Goal: Book appointment/travel/reservation

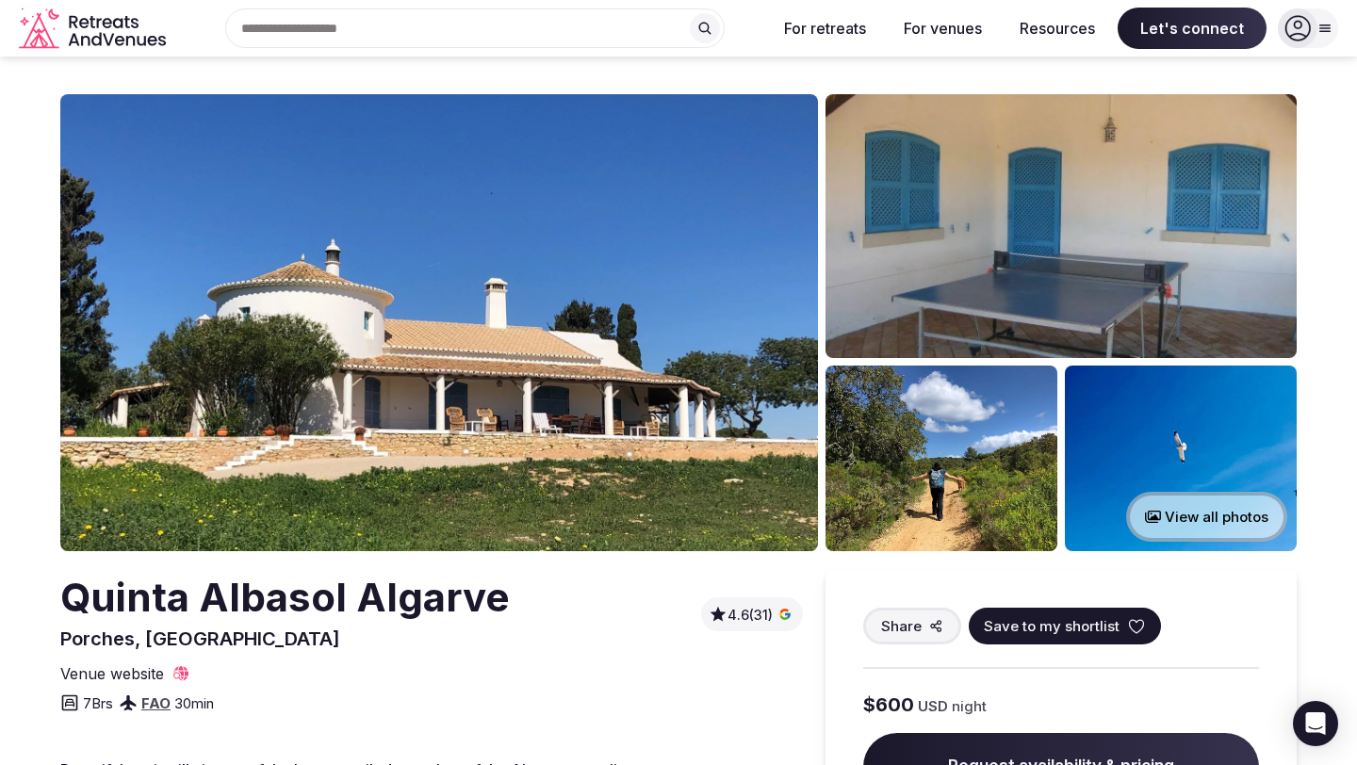
click at [510, 397] on img at bounding box center [438, 322] width 757 height 457
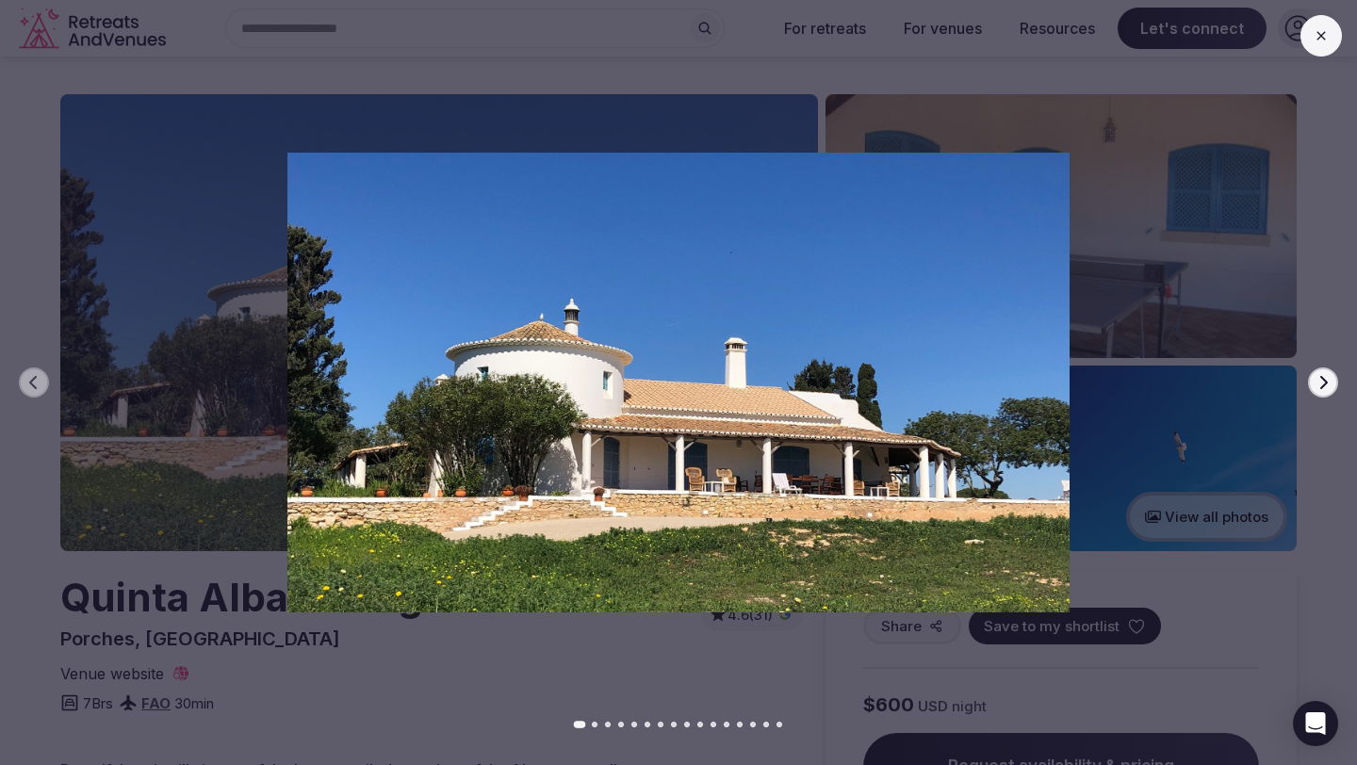
click at [1324, 385] on icon "button" at bounding box center [1324, 382] width 8 height 13
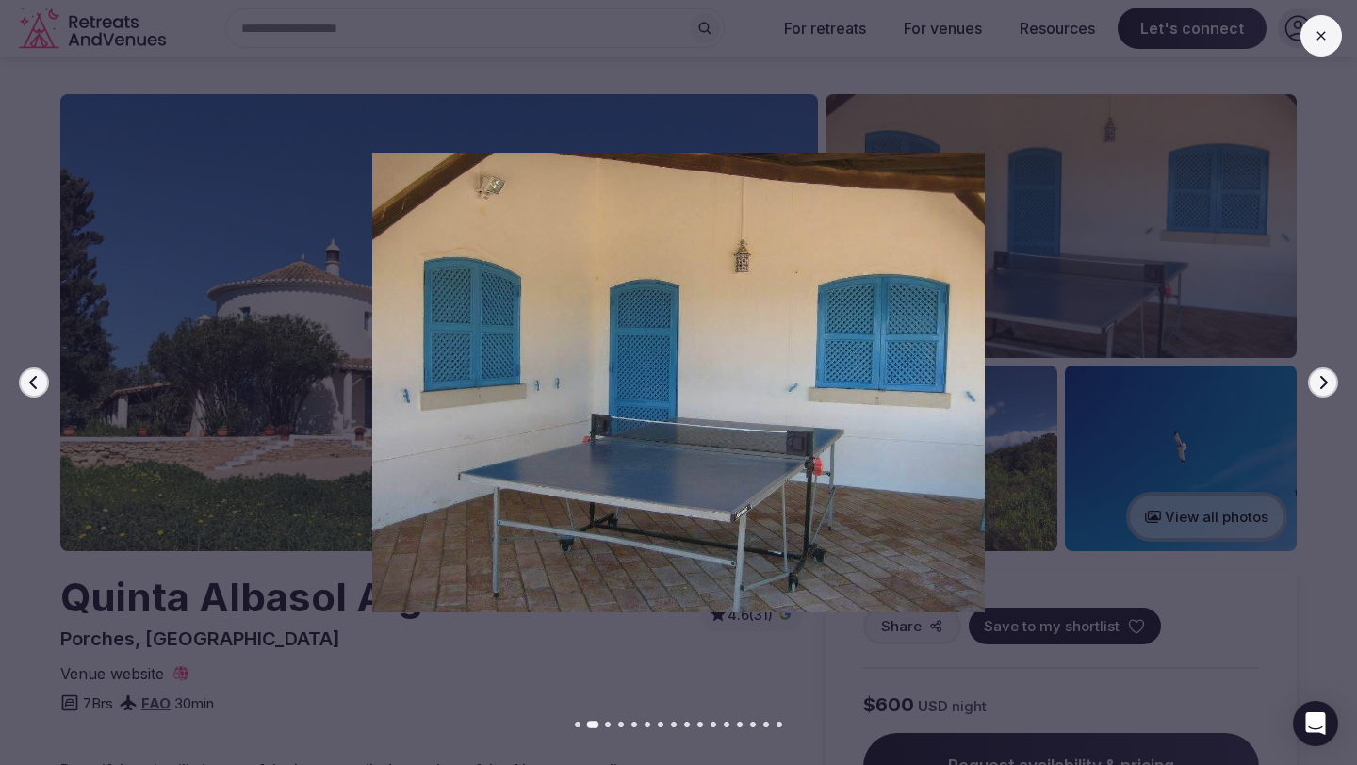
click at [1324, 385] on icon "button" at bounding box center [1324, 382] width 8 height 13
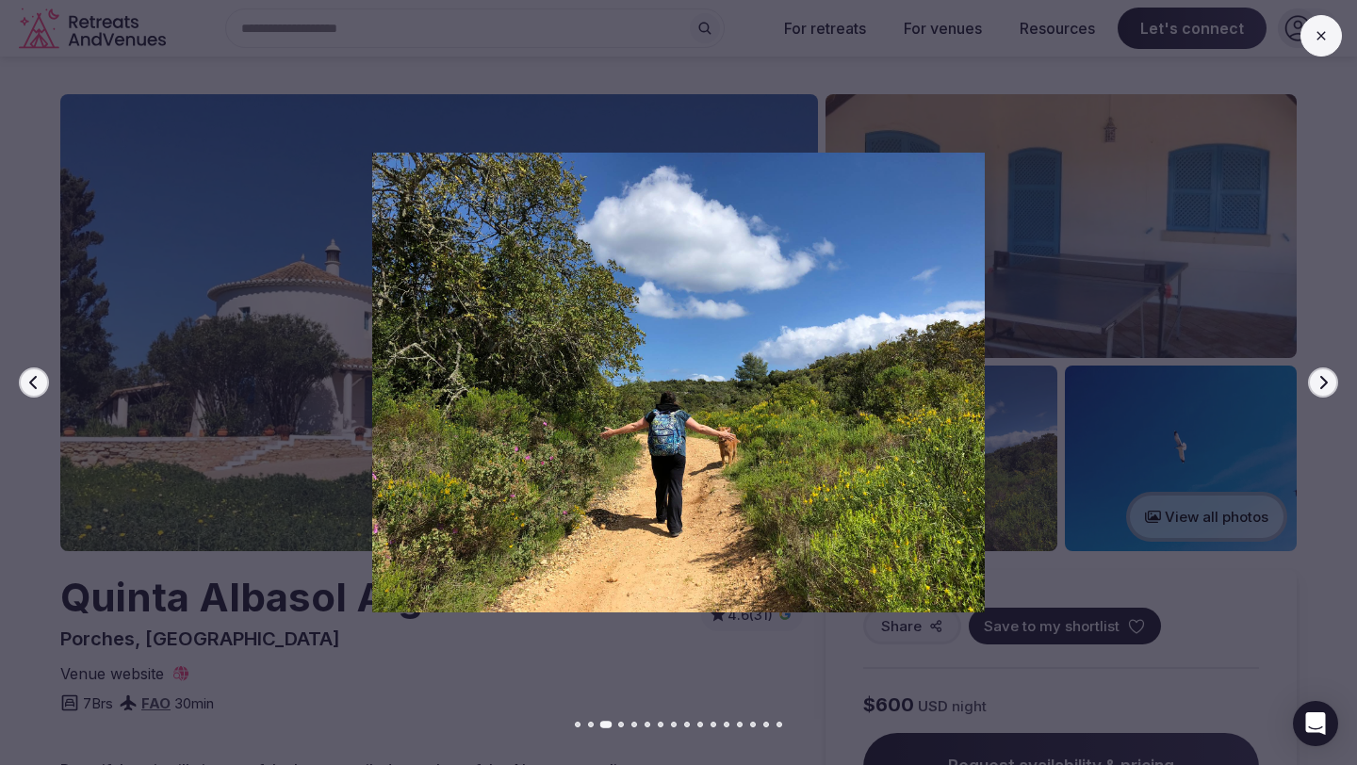
click at [1324, 385] on icon "button" at bounding box center [1324, 382] width 8 height 13
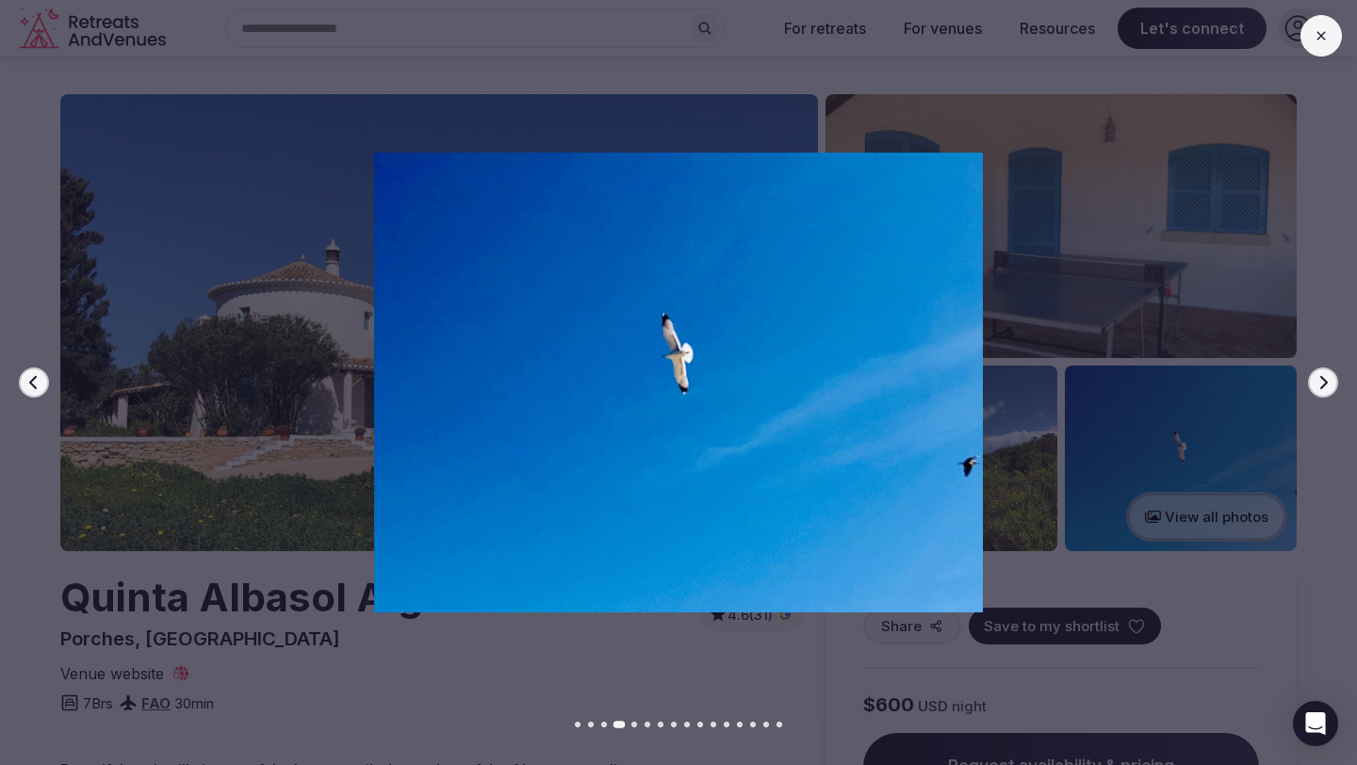
click at [1324, 385] on icon "button" at bounding box center [1324, 382] width 8 height 13
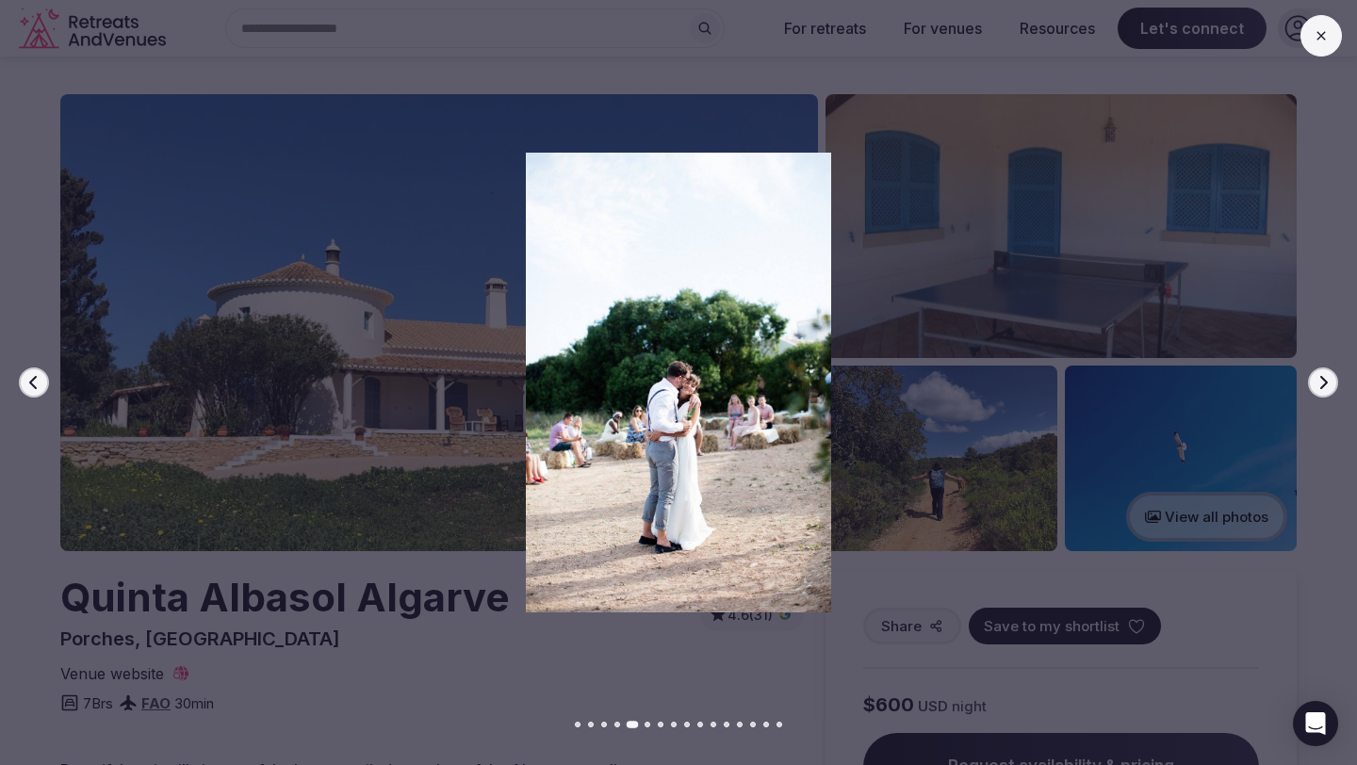
click at [1324, 385] on icon "button" at bounding box center [1324, 382] width 8 height 13
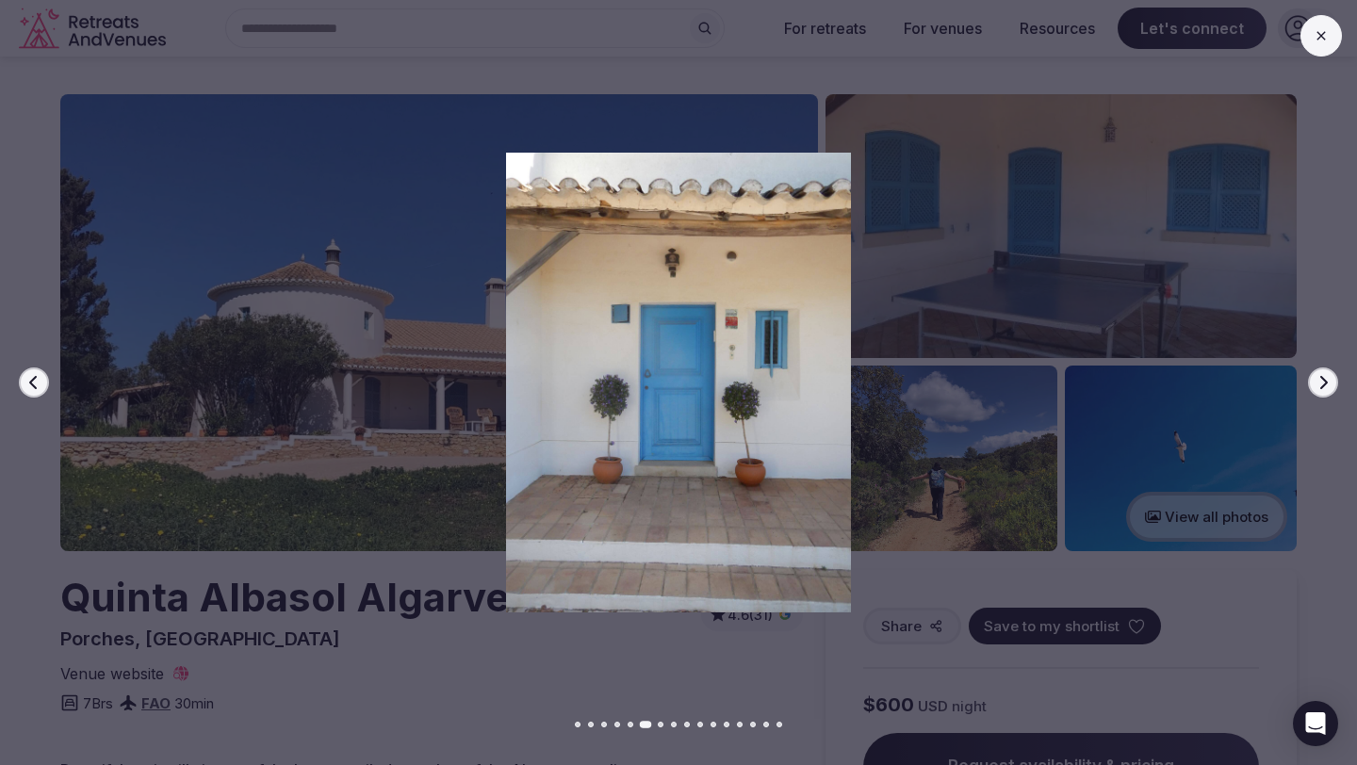
click at [1324, 385] on icon "button" at bounding box center [1324, 382] width 8 height 13
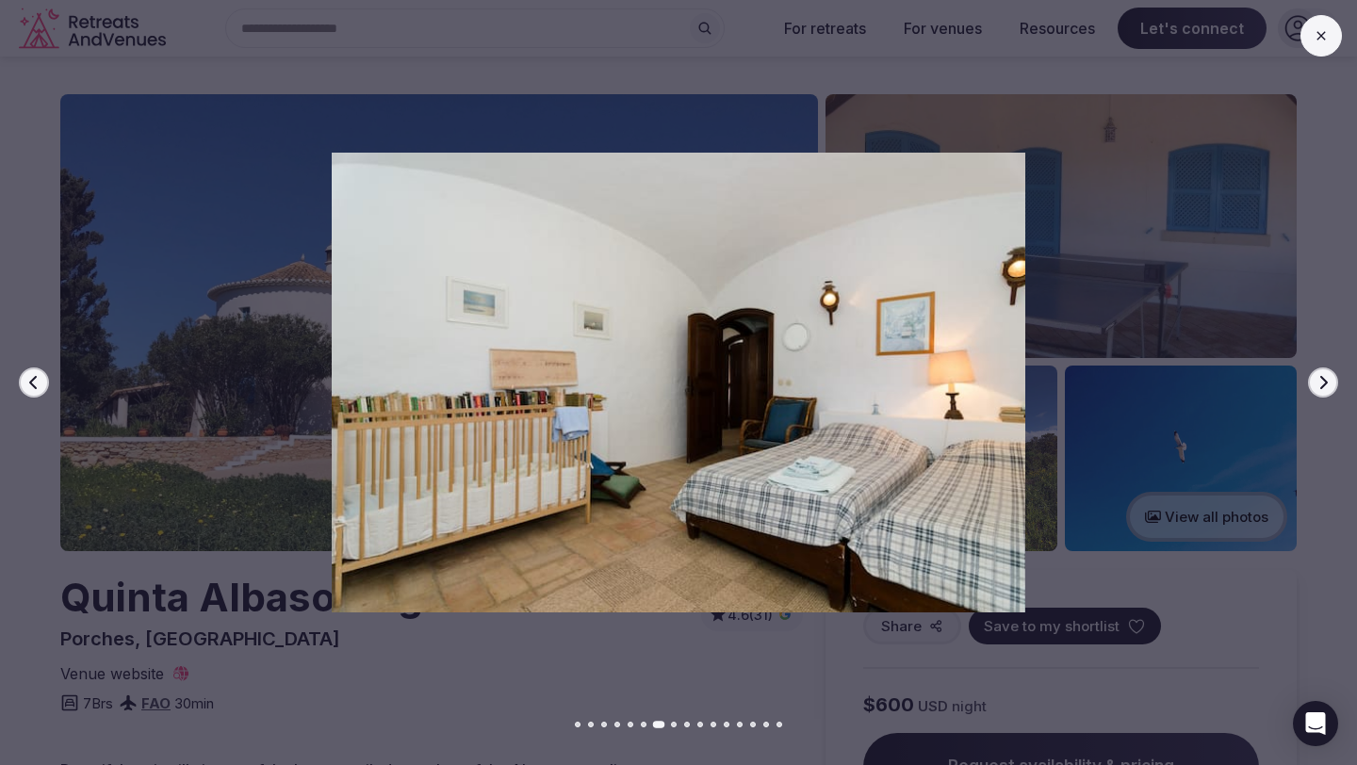
click at [1324, 385] on icon "button" at bounding box center [1324, 382] width 8 height 13
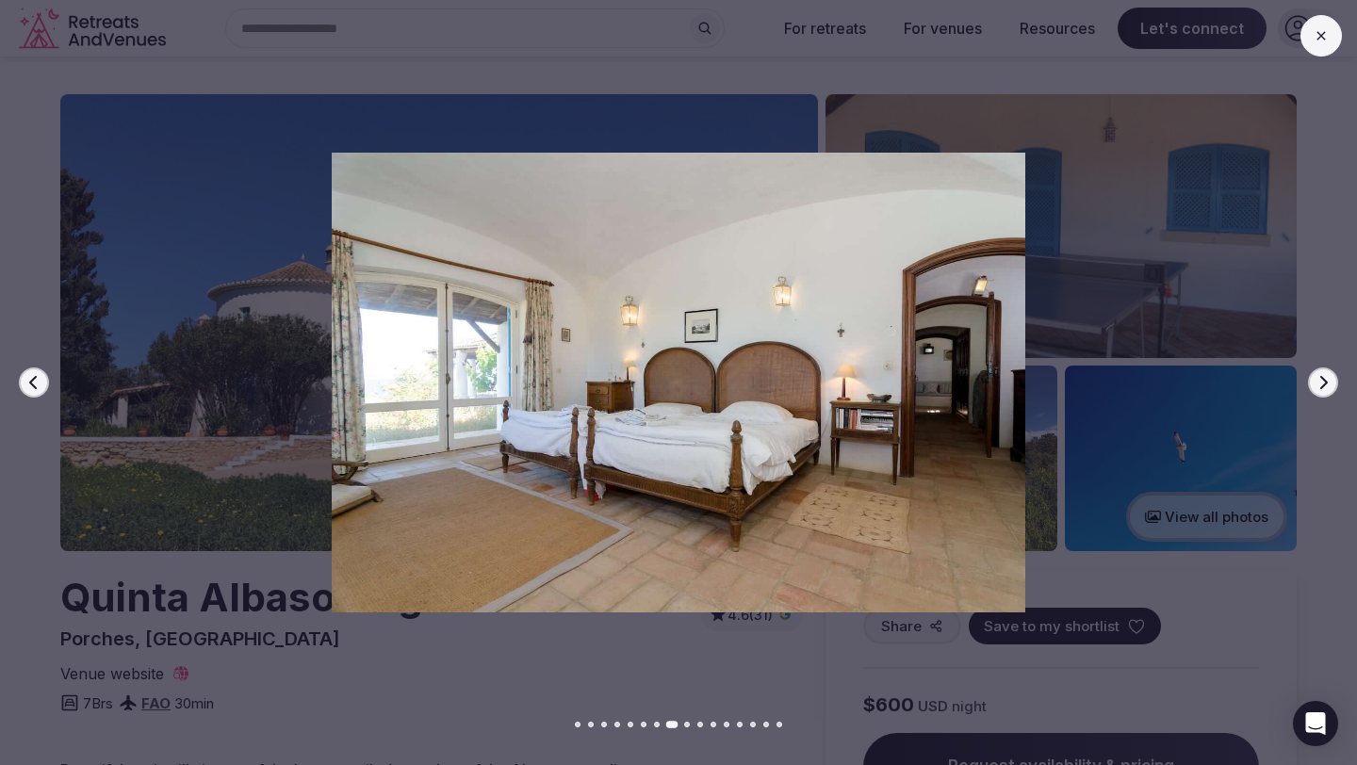
click at [1324, 385] on icon "button" at bounding box center [1324, 382] width 8 height 13
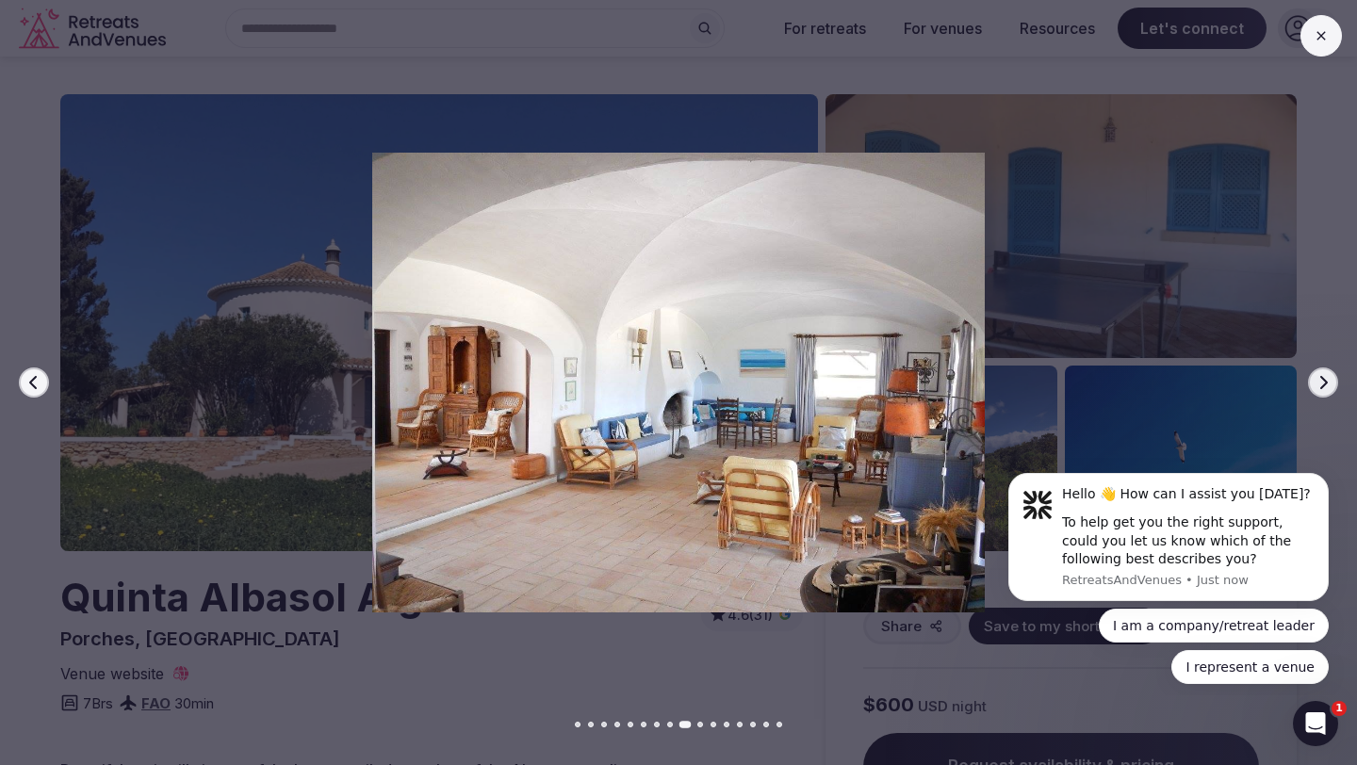
click at [1327, 34] on icon at bounding box center [1320, 35] width 15 height 15
